Goal: Entertainment & Leisure: Consume media (video, audio)

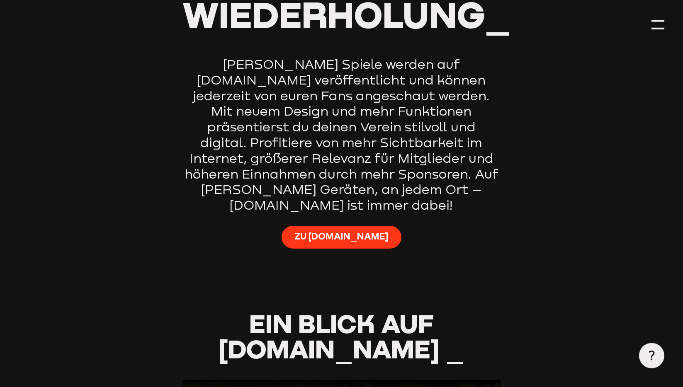
scroll to position [613, 0]
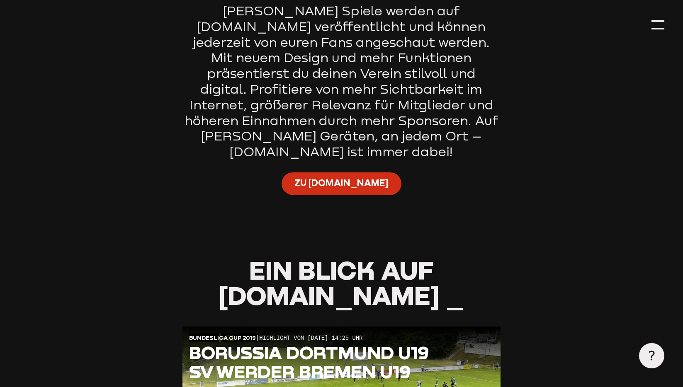
click at [343, 177] on span "Zu [DOMAIN_NAME]" at bounding box center [342, 183] width 94 height 12
type input "0.8"
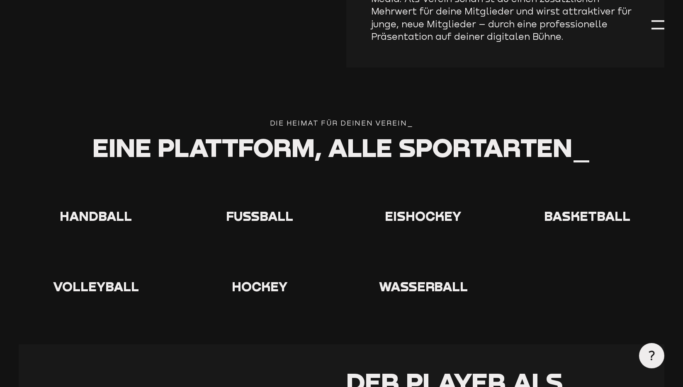
scroll to position [1489, 0]
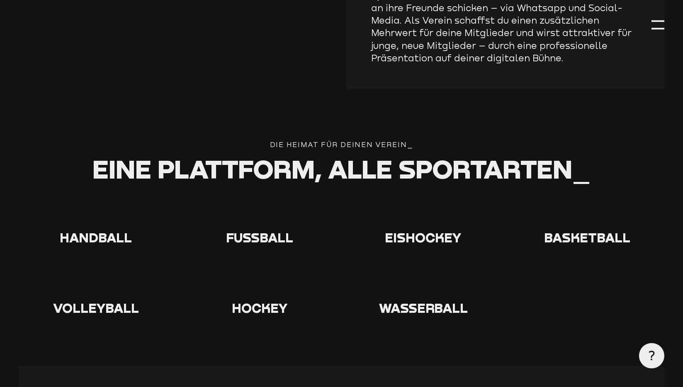
click at [93, 201] on icon at bounding box center [96, 214] width 27 height 27
click at [93, 230] on span "Handball" at bounding box center [96, 238] width 72 height 16
click at [101, 201] on icon at bounding box center [96, 214] width 27 height 27
click at [100, 201] on icon at bounding box center [96, 214] width 27 height 27
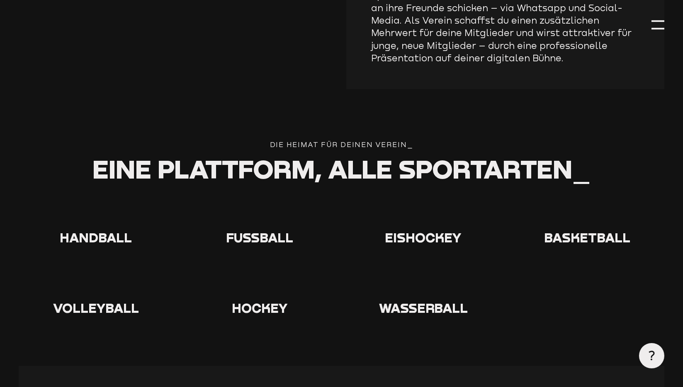
click at [99, 201] on icon at bounding box center [96, 214] width 27 height 27
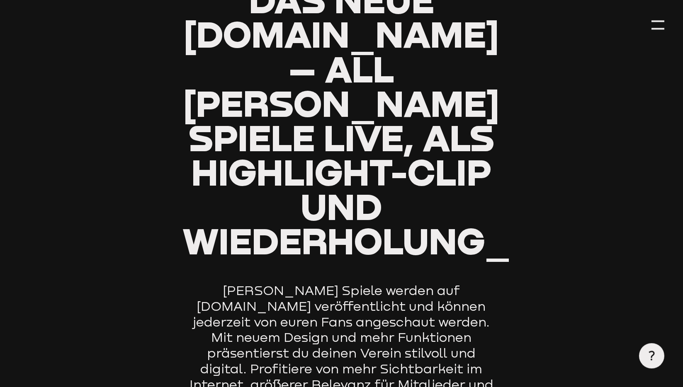
scroll to position [526, 0]
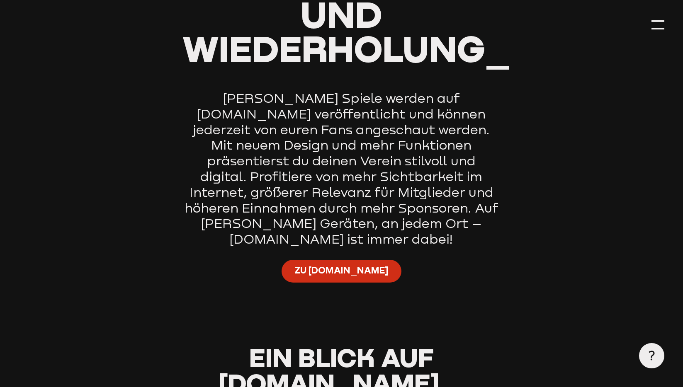
click at [326, 265] on span "Zu [DOMAIN_NAME]" at bounding box center [342, 271] width 94 height 12
